Goal: Task Accomplishment & Management: Complete application form

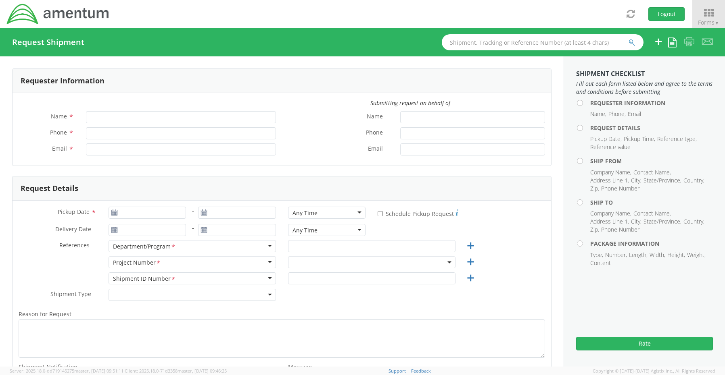
type input "[PERSON_NAME]"
type input "8172241568"
type input "[EMAIL_ADDRESS][PERSON_NAME][DOMAIN_NAME]"
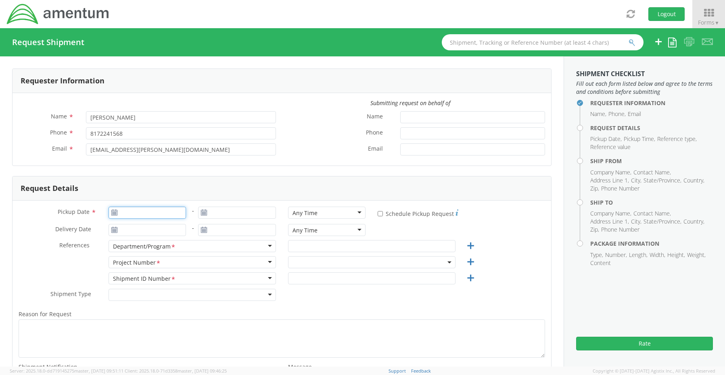
type input "[DATE]"
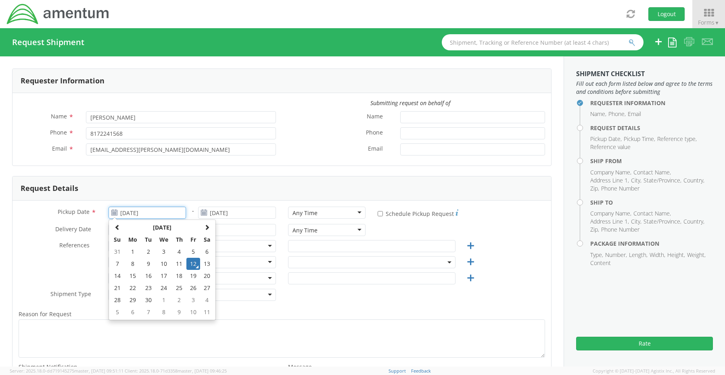
click at [129, 212] on input "[DATE]" at bounding box center [147, 213] width 78 height 12
select select "OCCP.600391.00000"
click at [192, 265] on td "12" at bounding box center [193, 264] width 14 height 12
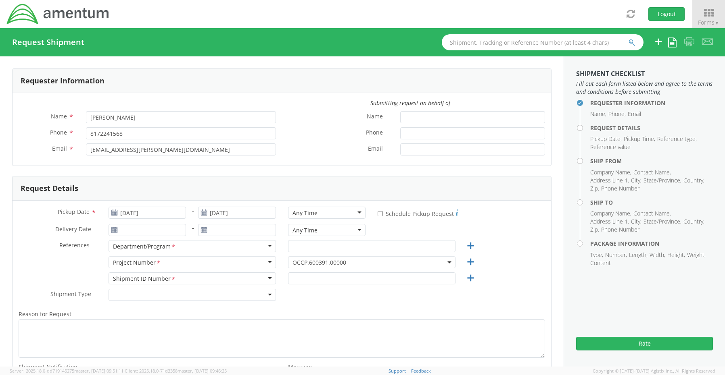
click at [303, 211] on div "Any Time" at bounding box center [304, 213] width 25 height 8
click at [333, 246] on input "text" at bounding box center [371, 246] width 167 height 12
paste input "[PERSON_NAME]"
type input "[PERSON_NAME]"
click at [302, 262] on span "OCCP.600391.00000" at bounding box center [371, 263] width 158 height 8
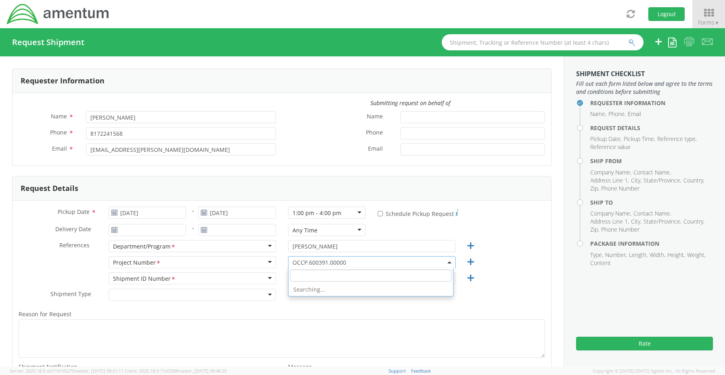
paste input "OVHD.100594.00000"
click at [306, 273] on input "OVHD.100594.00000" at bounding box center [370, 276] width 161 height 12
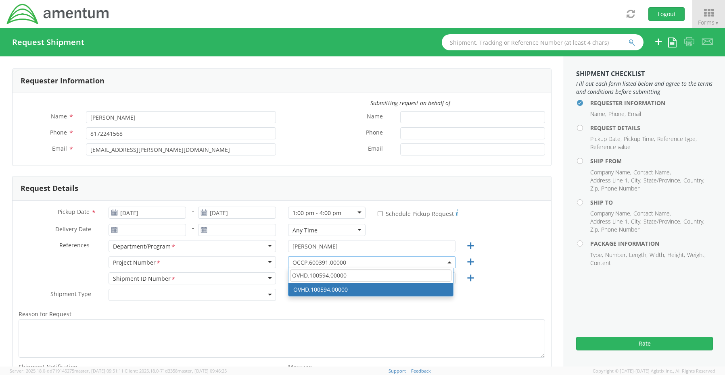
type input "OVHD.100594.00000"
select select "OVHD.100594.00000"
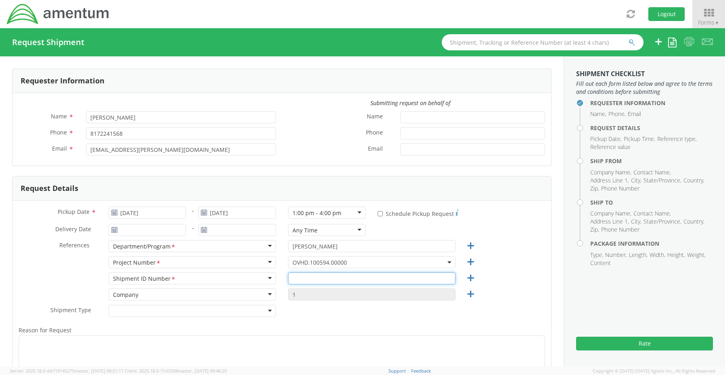
click at [302, 279] on input "text" at bounding box center [371, 279] width 167 height 12
paste input "[PERSON_NAME] RITM0239486"
type input "[PERSON_NAME] RITM0239486"
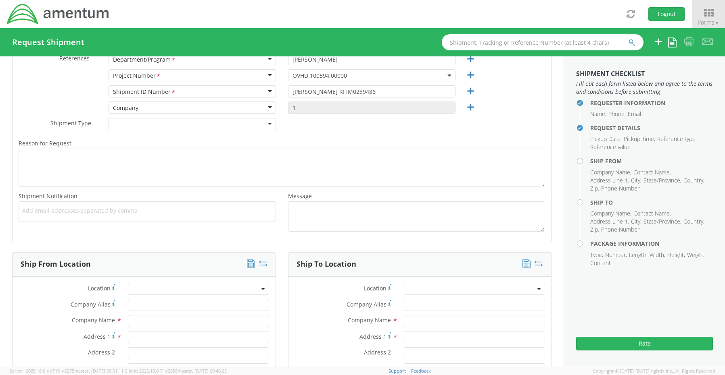
click at [27, 208] on span "Add email addresses separated by comma" at bounding box center [147, 211] width 250 height 8
paste input "[PERSON_NAME][EMAIL_ADDRESS][PERSON_NAME][DOMAIN_NAME]"
type input "[PERSON_NAME][EMAIL_ADDRESS][PERSON_NAME][DOMAIN_NAME]"
click at [144, 213] on span "Add email addresses separated by comma" at bounding box center [147, 211] width 250 height 8
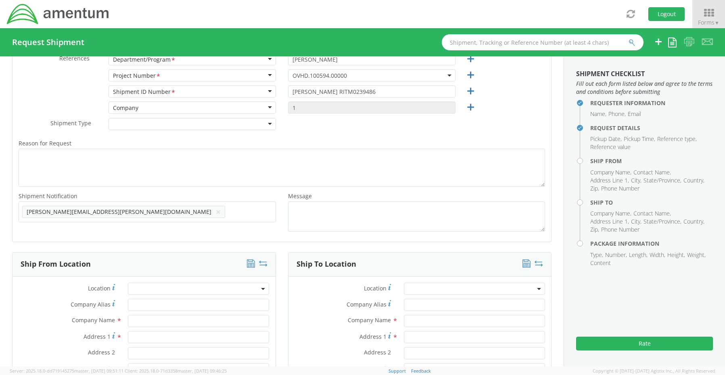
paste input "[EMAIL_ADDRESS][DOMAIN_NAME]"
type input "[EMAIL_ADDRESS][DOMAIN_NAME]"
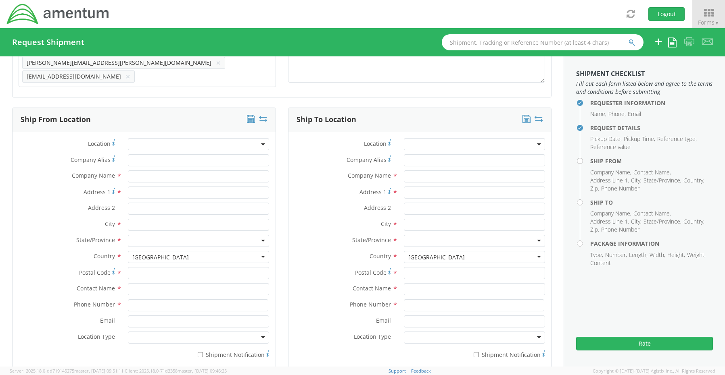
scroll to position [348, 0]
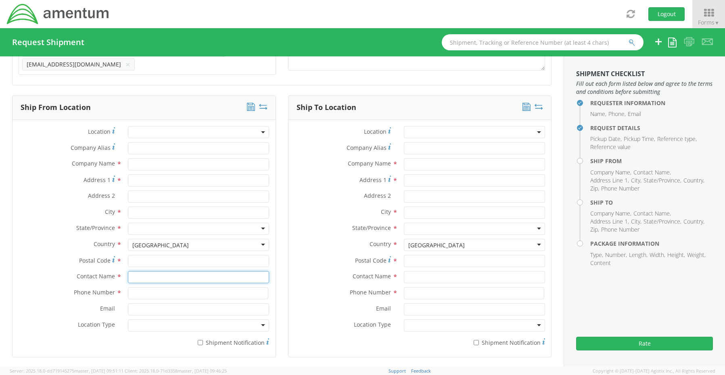
click at [143, 273] on input "text" at bounding box center [198, 277] width 141 height 12
type input "sene"
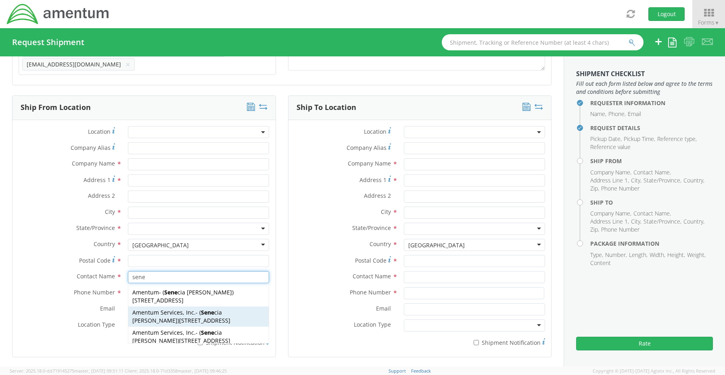
drag, startPoint x: 146, startPoint y: 311, endPoint x: 147, endPoint y: 317, distance: 6.2
click at [146, 312] on span "Amentum Services, Inc." at bounding box center [163, 313] width 63 height 8
type input "Amentum Services, Inc."
type input "[STREET_ADDRESS]"
type input "[GEOGRAPHIC_DATA]"
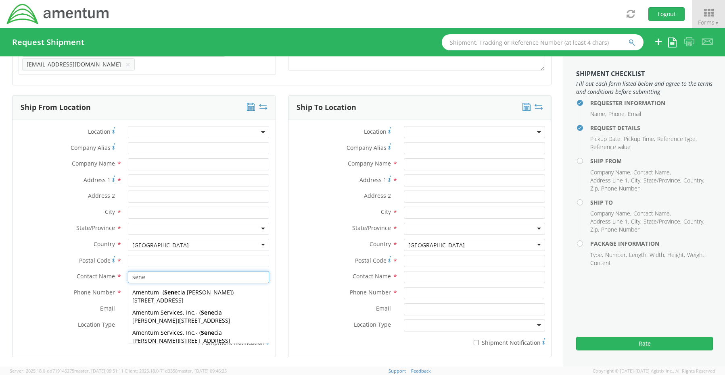
type input "76177"
type input "[PERSON_NAME]"
type input "[PHONE_NUMBER]"
type input "[EMAIL_ADDRESS][PERSON_NAME][DOMAIN_NAME]"
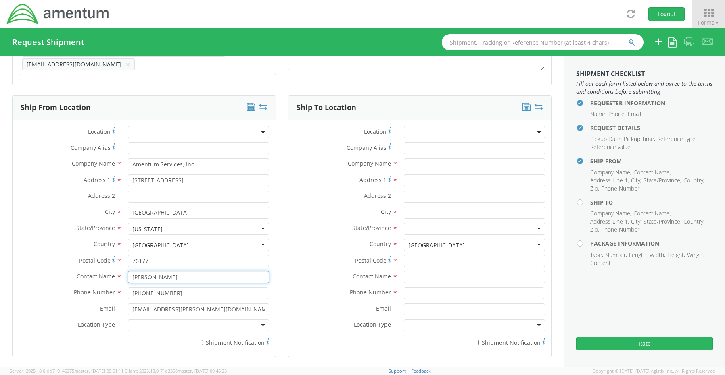
type input "[PERSON_NAME]"
drag, startPoint x: 148, startPoint y: 325, endPoint x: 157, endPoint y: 334, distance: 13.4
click at [148, 326] on div at bounding box center [198, 326] width 141 height 12
click at [208, 338] on label "* Shipment Notification" at bounding box center [198, 343] width 141 height 10
click at [203, 340] on input "* Shipment Notification" at bounding box center [200, 342] width 5 height 5
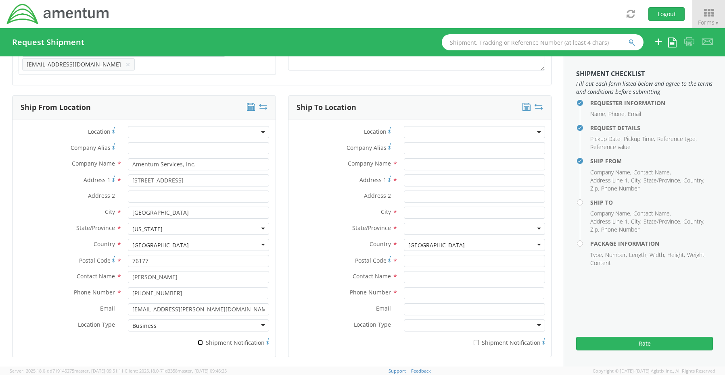
checkbox input "true"
click at [421, 163] on input "text" at bounding box center [474, 164] width 141 height 12
paste input "[PERSON_NAME]"
type input "Amentum / [PERSON_NAME]"
click at [425, 273] on input "text" at bounding box center [474, 277] width 141 height 12
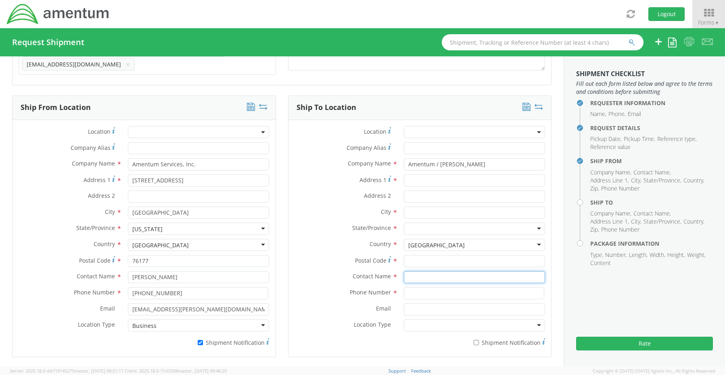
paste input "[PERSON_NAME]"
type input "[PERSON_NAME]"
click at [413, 178] on input "Address 1 *" at bounding box center [474, 181] width 141 height 12
paste input "[STREET_ADDRESS][PERSON_NAME]"
type input "[STREET_ADDRESS][PERSON_NAME]"
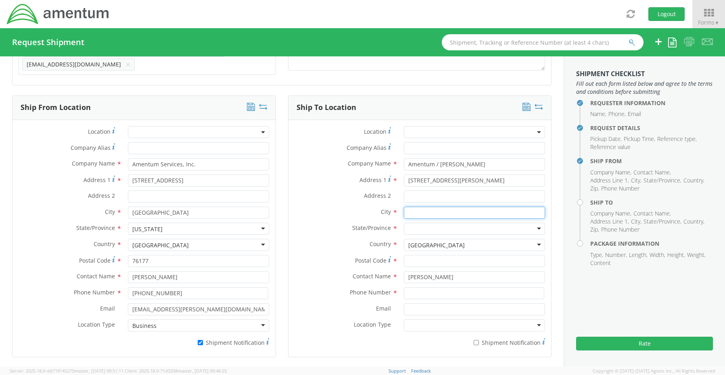
click at [417, 208] on input "text" at bounding box center [474, 213] width 141 height 12
paste input "[GEOGRAPHIC_DATA],"
type input "[GEOGRAPHIC_DATA]"
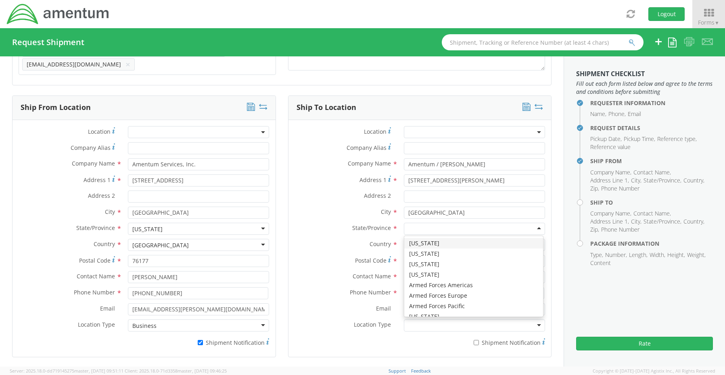
click at [416, 223] on div at bounding box center [474, 229] width 141 height 12
type input "m"
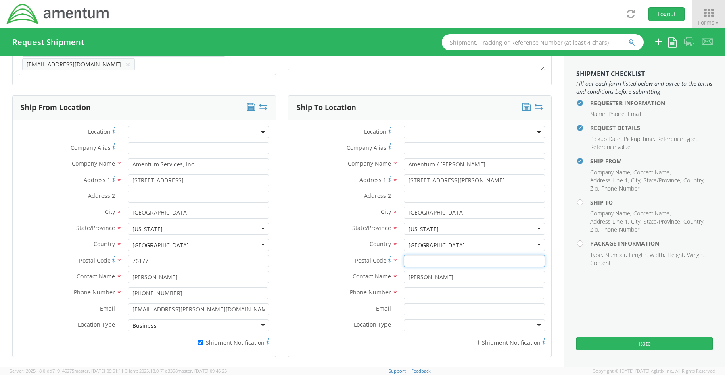
click at [427, 255] on input "Postal Code *" at bounding box center [474, 261] width 141 height 12
paste input "21032-"
type input "21032"
click at [416, 292] on input at bounding box center [474, 294] width 140 height 12
paste input "[PHONE_NUMBER]"
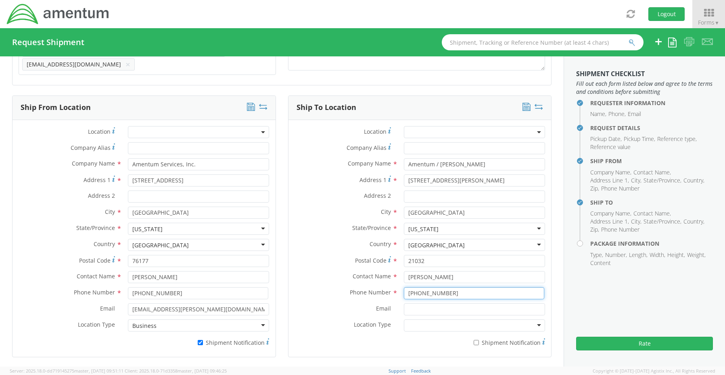
type input "[PHONE_NUMBER]"
click at [409, 304] on input "Email *" at bounding box center [474, 310] width 141 height 12
paste input "[PERSON_NAME][DOMAIN_NAME][PERSON_NAME]"
click at [435, 307] on input "[PERSON_NAME][DOMAIN_NAME][PERSON_NAME]" at bounding box center [474, 310] width 141 height 12
click at [488, 306] on input "[PERSON_NAME][EMAIL_ADDRESS][PERSON_NAME][DOMAIN_NAME]" at bounding box center [474, 310] width 141 height 12
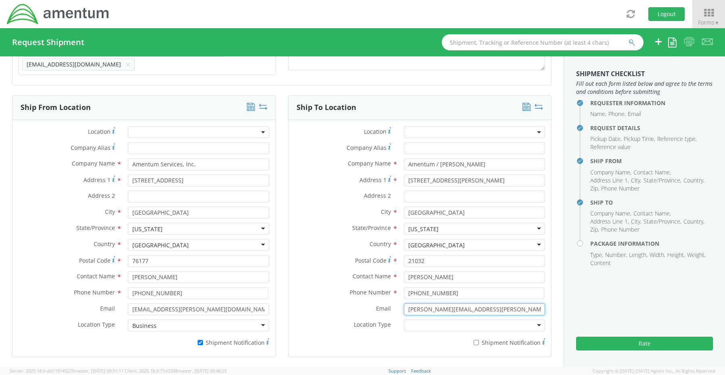
type input "[PERSON_NAME][EMAIL_ADDRESS][PERSON_NAME][DOMAIN_NAME]"
click at [474, 340] on input "* Shipment Notification" at bounding box center [475, 342] width 5 height 5
checkbox input "true"
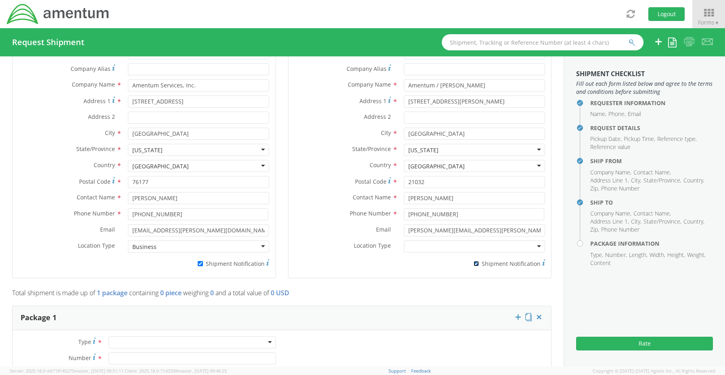
scroll to position [590, 0]
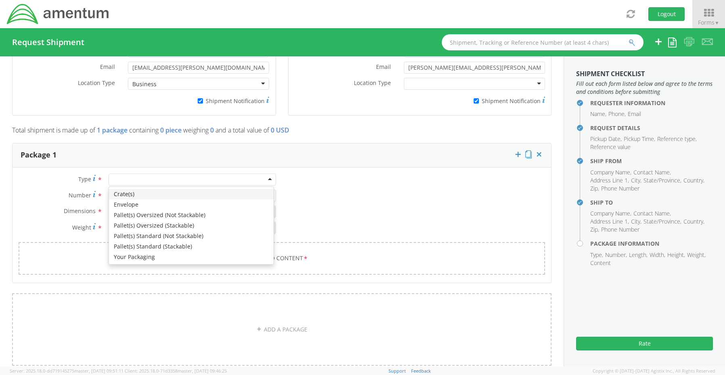
click at [113, 176] on input "select-one" at bounding box center [114, 180] width 2 height 8
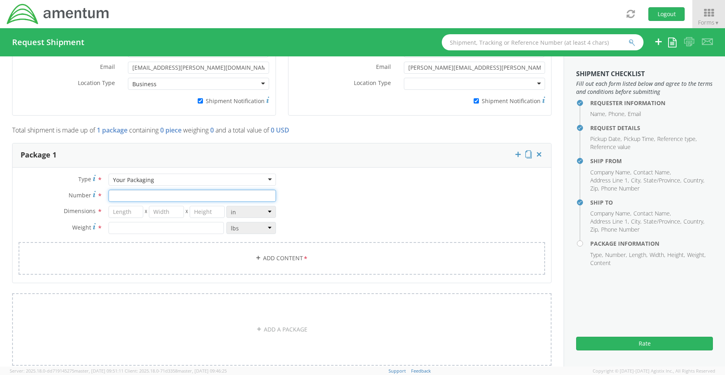
click at [131, 194] on input "Number *" at bounding box center [191, 196] width 167 height 12
click at [126, 214] on div "Dimensions * X X in cm ft Weight * lbs kgs" at bounding box center [147, 222] width 269 height 32
drag, startPoint x: 106, startPoint y: 188, endPoint x: 96, endPoint y: 185, distance: 10.4
click at [96, 190] on div "Number * 4" at bounding box center [147, 196] width 269 height 12
type input "1"
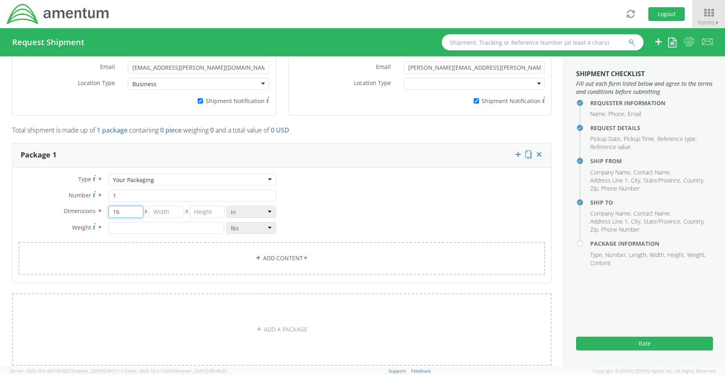
type input "16"
type input "14"
type input "3"
type input "6.0"
click at [276, 254] on link "Add Content *" at bounding box center [282, 258] width 526 height 33
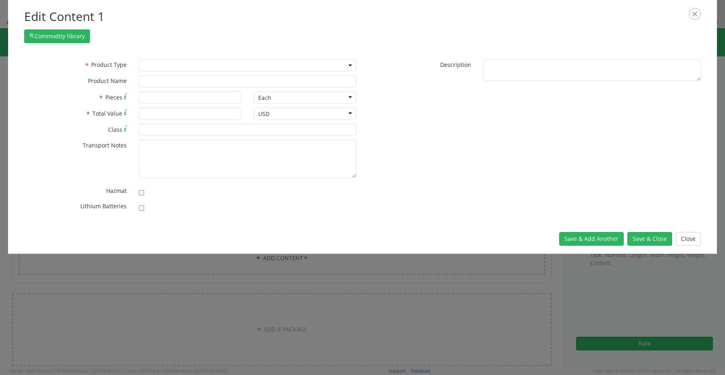
click at [153, 67] on span at bounding box center [247, 65] width 217 height 12
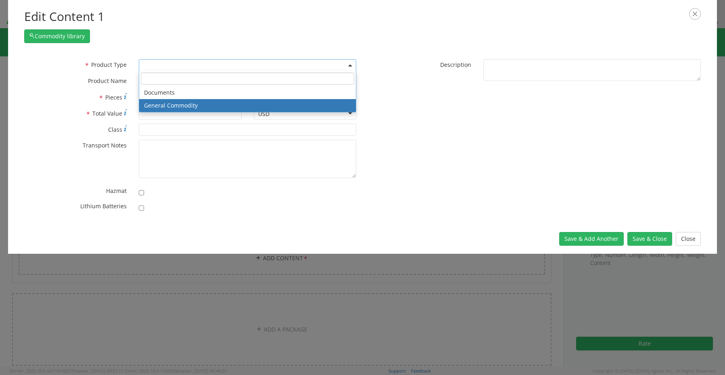
select select "COMMODITY"
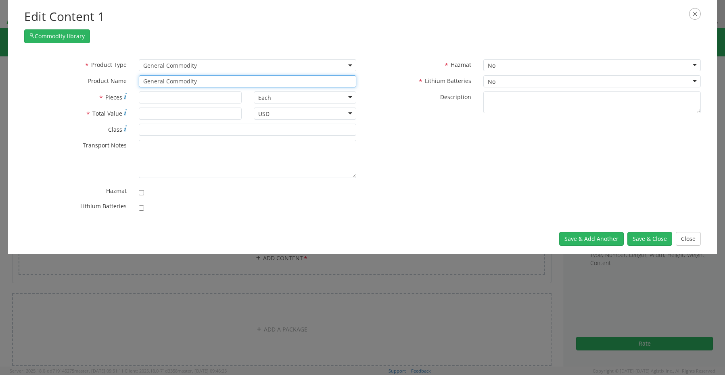
drag, startPoint x: 223, startPoint y: 78, endPoint x: 89, endPoint y: 76, distance: 133.9
click at [106, 76] on div "* Product Name General Commodity" at bounding box center [190, 81] width 344 height 12
paste input "Laptop(loaner): LOAN-1204278/SN: 2TK23602ND"
click at [274, 84] on input "Laptop(loaner): LOAN-1204278/SN: 2TK23602ND" at bounding box center [247, 81] width 217 height 12
paste input "(Plus power supply)"
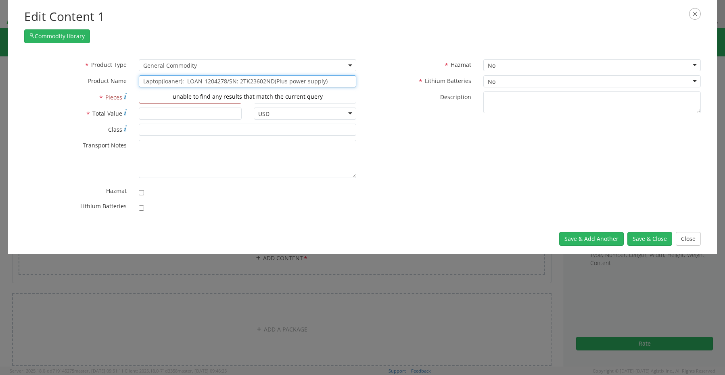
type input "Laptop(loaner): LOAN-1204278/SN: 2TK23602ND(Plus power supply)"
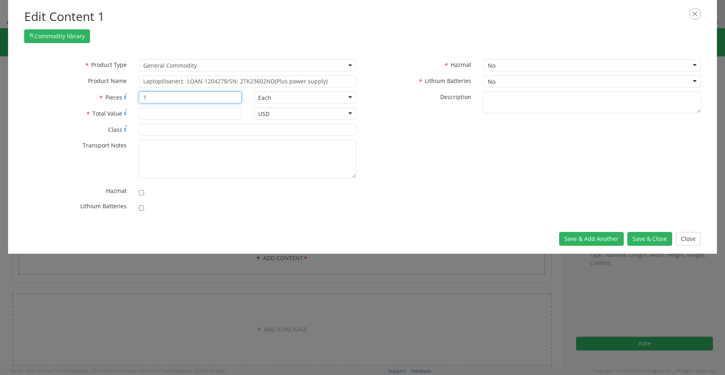
type input "1"
type input "1500.00"
click at [138, 208] on div at bounding box center [247, 206] width 229 height 11
click at [142, 209] on input "checkbox" at bounding box center [141, 208] width 5 height 5
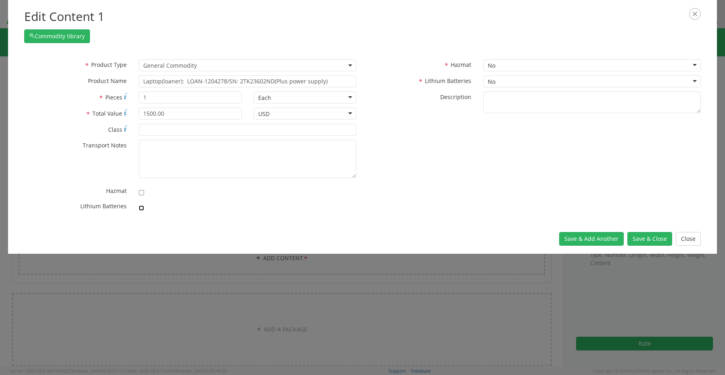
checkbox input "true"
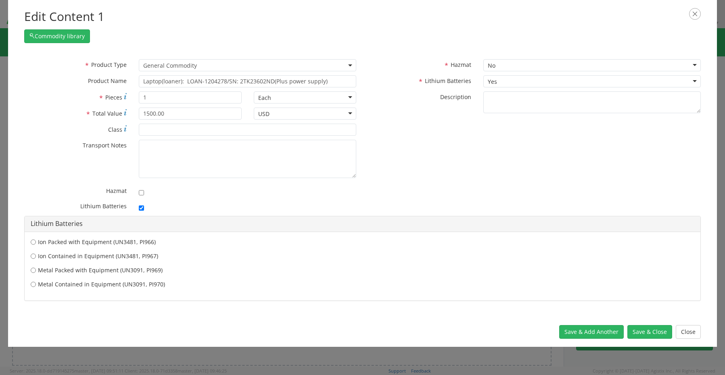
click at [84, 261] on div "Ion Contained in Equipment (UN3481, PI967)" at bounding box center [362, 257] width 675 height 10
click at [79, 257] on label "Ion Contained in Equipment (UN3481, PI967)" at bounding box center [362, 256] width 663 height 8
click at [36, 257] on input "Ion Contained in Equipment (UN3481, PI967)" at bounding box center [33, 256] width 5 height 8
radio input "true"
click at [640, 341] on div "Save & Add Another Save & Close Close" at bounding box center [362, 332] width 709 height 30
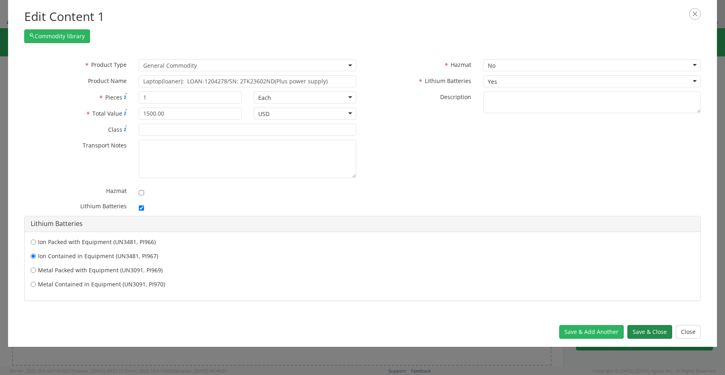
click at [638, 334] on button "Save & Close" at bounding box center [649, 332] width 45 height 14
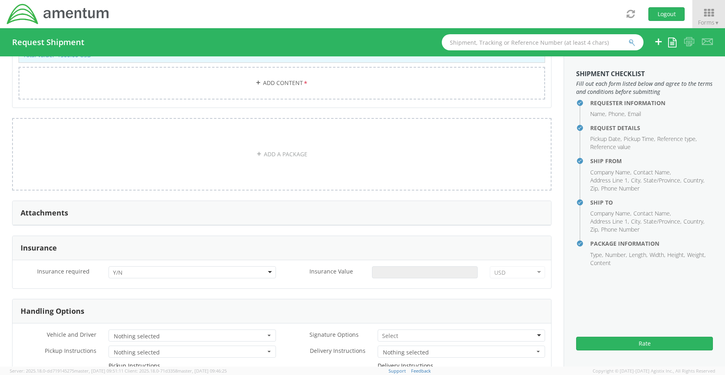
scroll to position [832, 0]
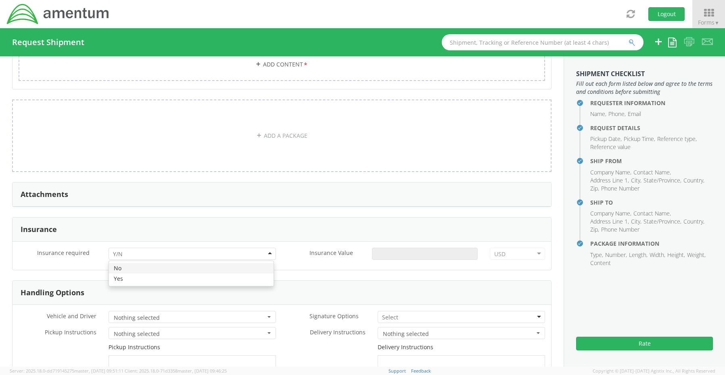
click at [144, 248] on div at bounding box center [191, 254] width 167 height 12
click at [392, 250] on input "Insurance Value *" at bounding box center [425, 254] width 106 height 12
type input "1500.00"
drag, startPoint x: 381, startPoint y: 315, endPoint x: 383, endPoint y: 318, distance: 4.3
click at [382, 315] on input "select-one" at bounding box center [390, 318] width 17 height 8
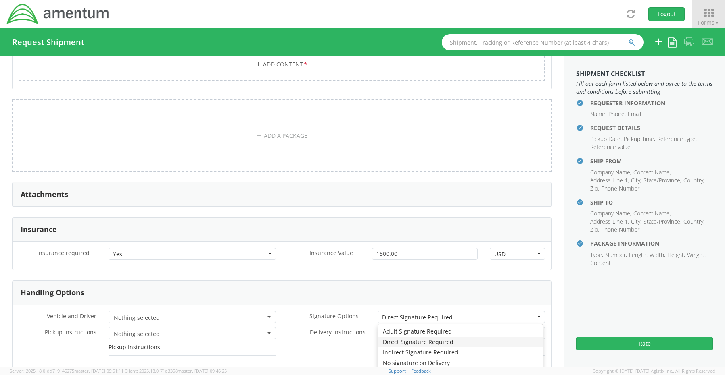
click at [391, 311] on div "Direct Signature Required" at bounding box center [460, 317] width 167 height 12
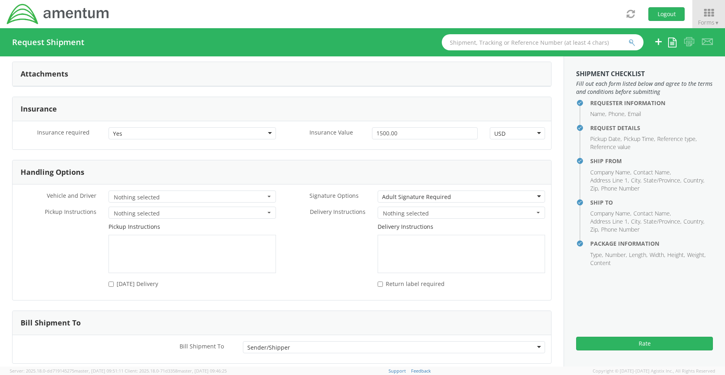
scroll to position [988, 0]
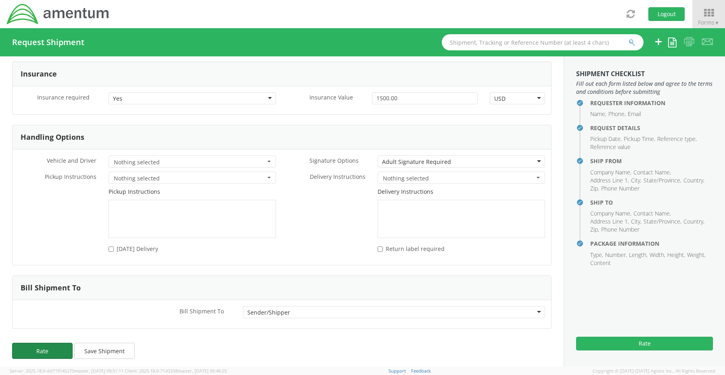
click at [44, 346] on button "Rate" at bounding box center [42, 351] width 60 height 16
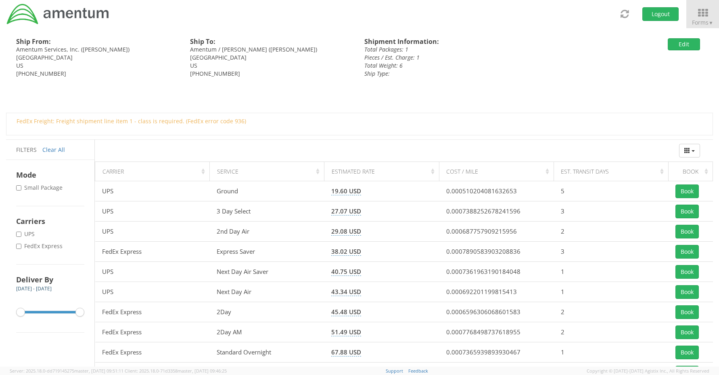
click at [54, 248] on label "* FedEx Express" at bounding box center [40, 246] width 48 height 8
click at [21, 248] on input "* FedEx Express" at bounding box center [18, 246] width 5 height 5
checkbox input "true"
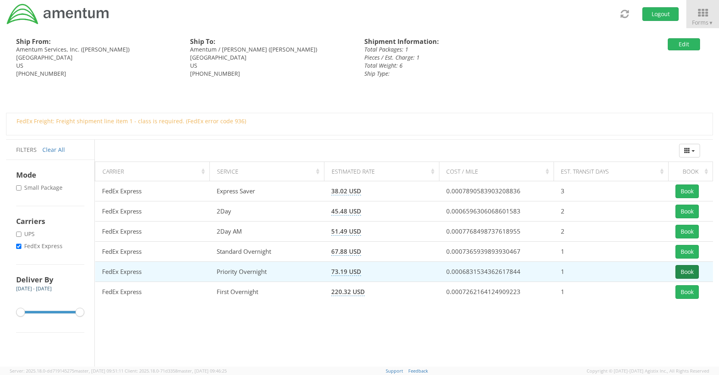
click at [686, 268] on button "Book" at bounding box center [686, 272] width 23 height 14
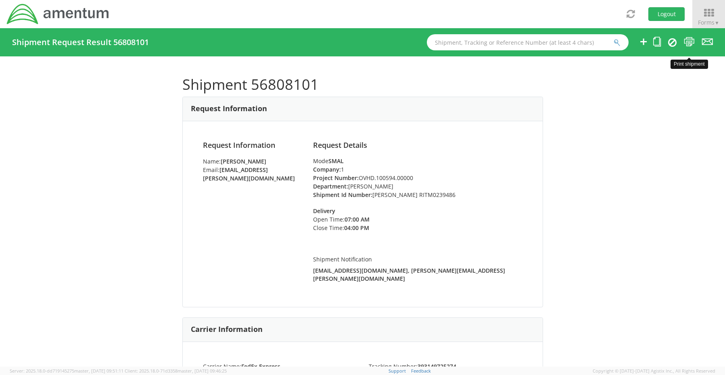
click at [688, 43] on icon at bounding box center [689, 42] width 11 height 10
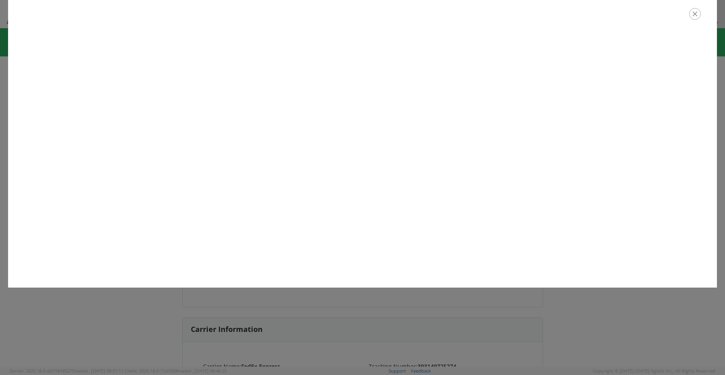
click at [697, 15] on icon "button" at bounding box center [695, 14] width 12 height 12
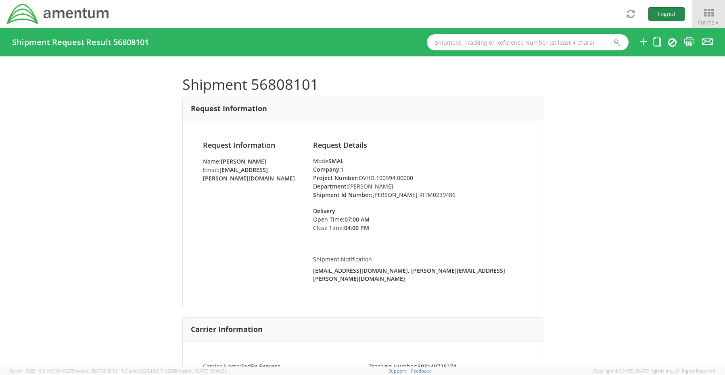
click at [668, 13] on button "Logout" at bounding box center [666, 14] width 36 height 14
